Goal: Transaction & Acquisition: Purchase product/service

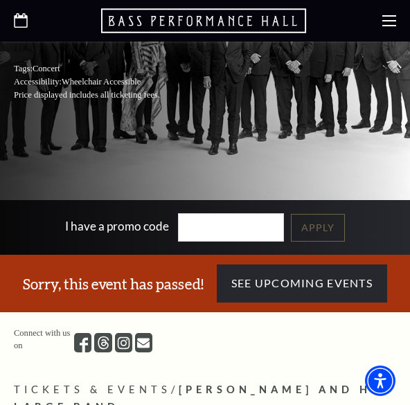
scroll to position [388, 0]
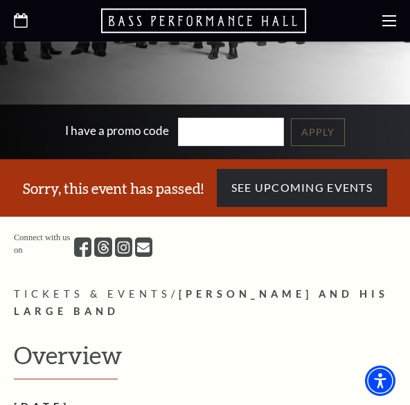
click at [20, 23] on icon at bounding box center [21, 20] width 14 height 15
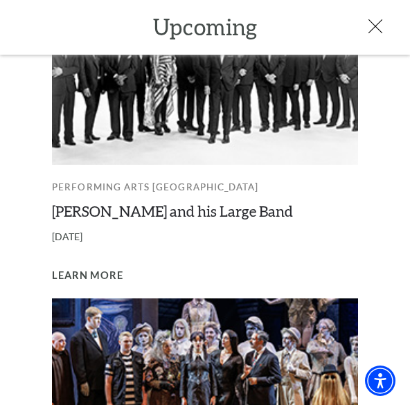
scroll to position [646, 0]
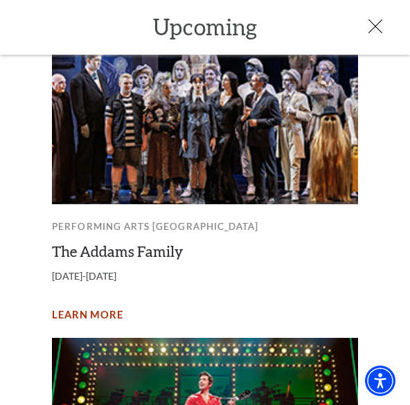
click at [84, 307] on span "Learn More" at bounding box center [87, 315] width 71 height 17
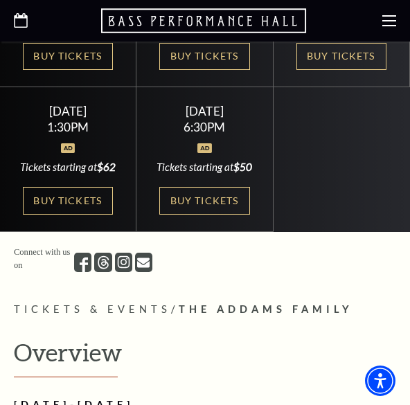
scroll to position [517, 0]
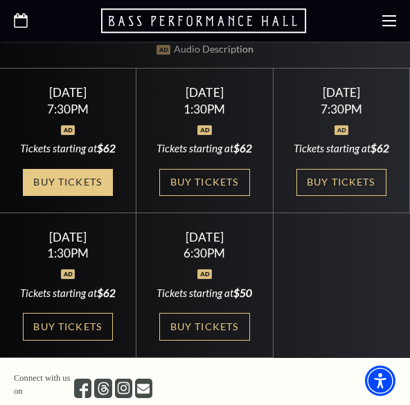
click at [51, 188] on link "Buy Tickets" at bounding box center [68, 183] width 90 height 28
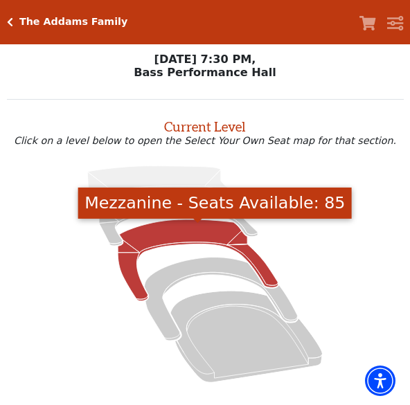
click at [207, 234] on icon "Mezzanine - Seats Available: 85" at bounding box center [198, 261] width 160 height 82
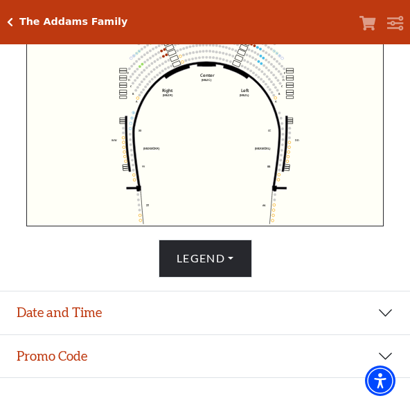
scroll to position [441, 0]
